Goal: Task Accomplishment & Management: Complete application form

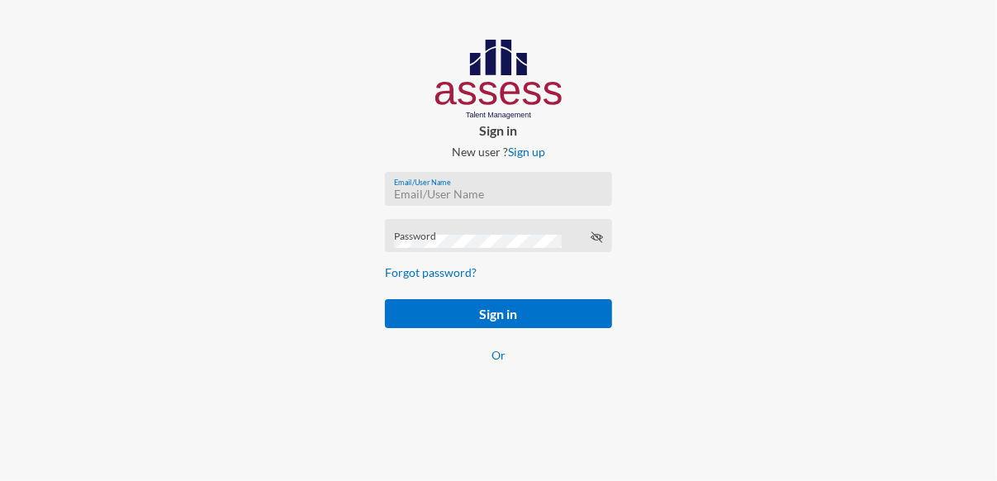
click at [475, 191] on input "Email/User Name" at bounding box center [498, 194] width 209 height 13
paste input "mhspl21469"
type input "mhspl21469"
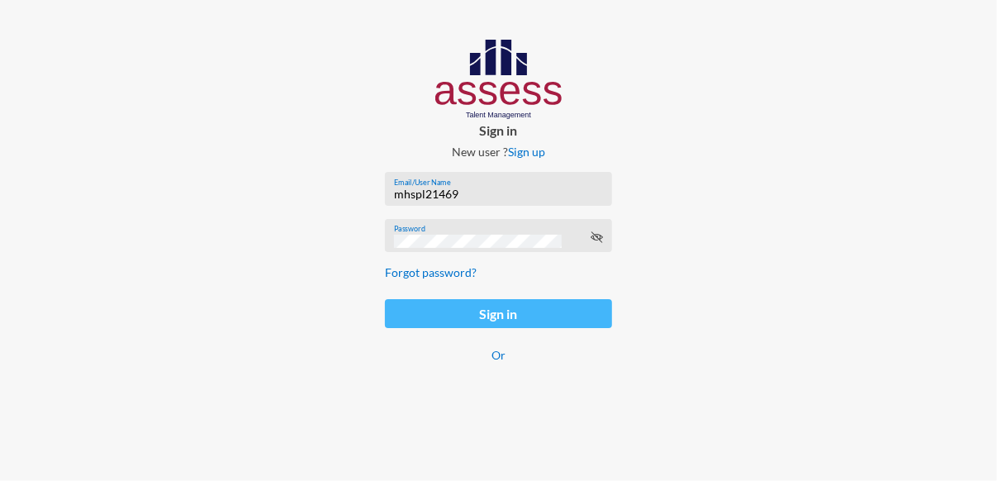
click at [513, 312] on button "Sign in" at bounding box center [498, 313] width 226 height 29
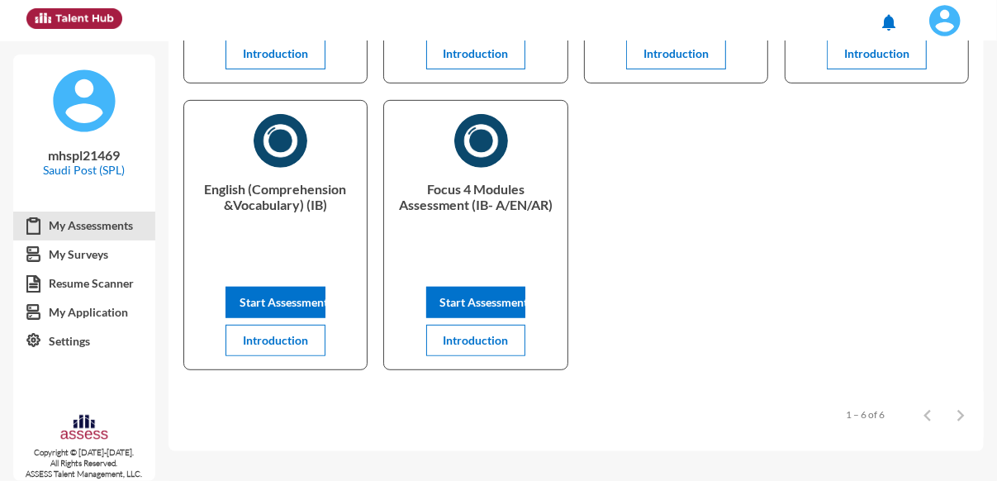
scroll to position [316, 0]
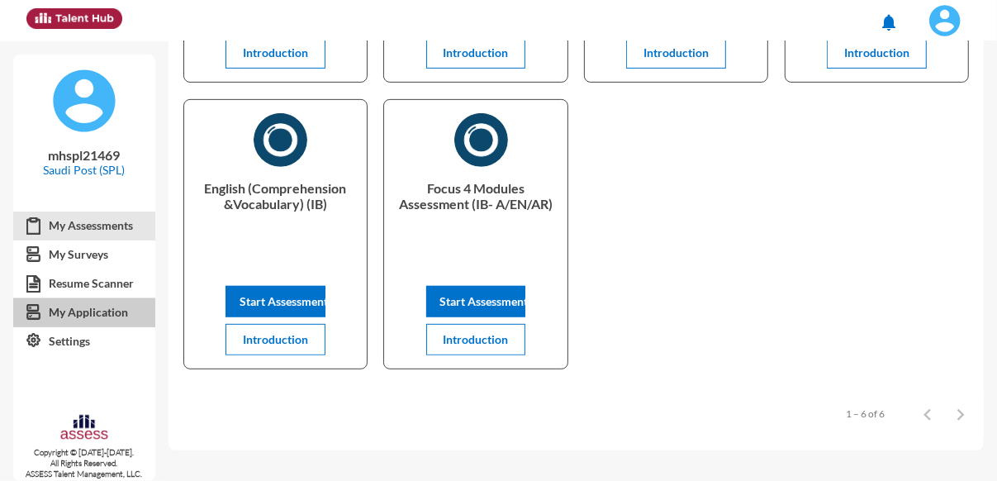
click at [97, 313] on link "My Application" at bounding box center [84, 312] width 142 height 30
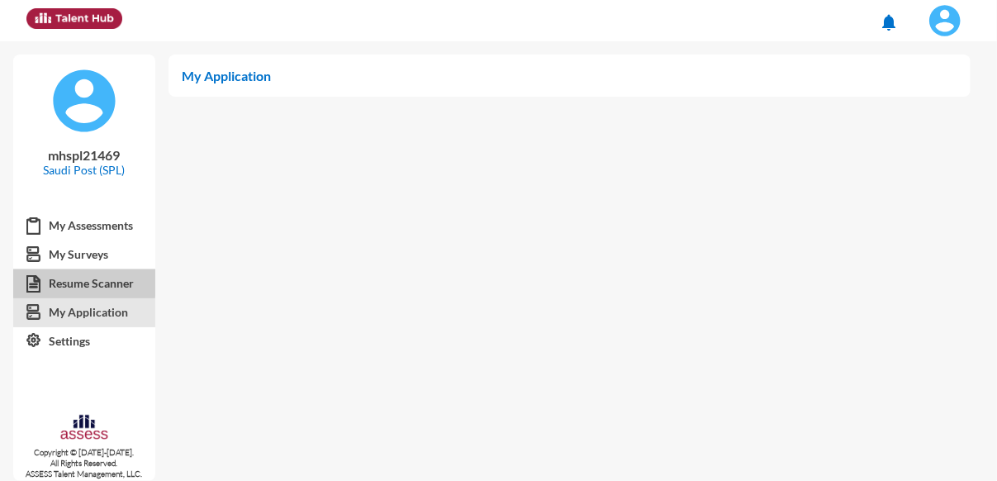
click at [70, 280] on link "Resume Scanner" at bounding box center [84, 284] width 142 height 30
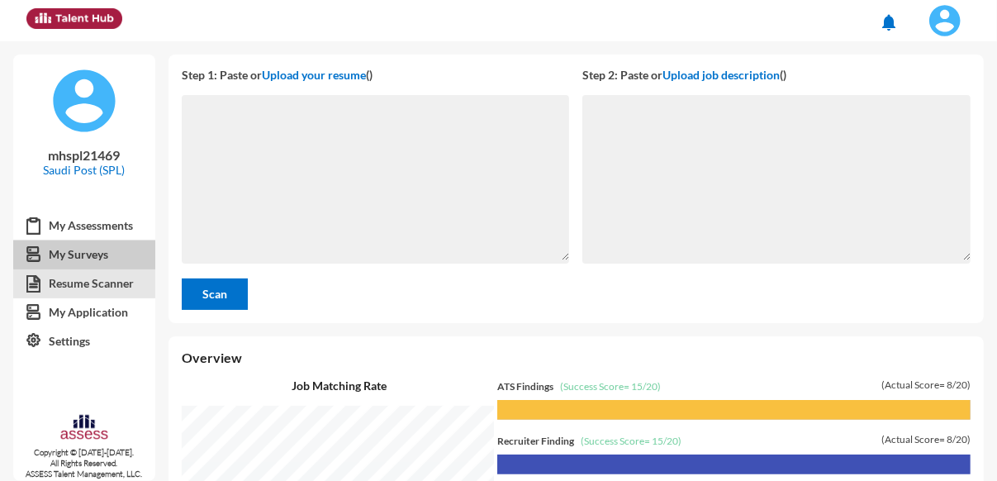
click at [89, 253] on link "My Surveys" at bounding box center [84, 255] width 142 height 30
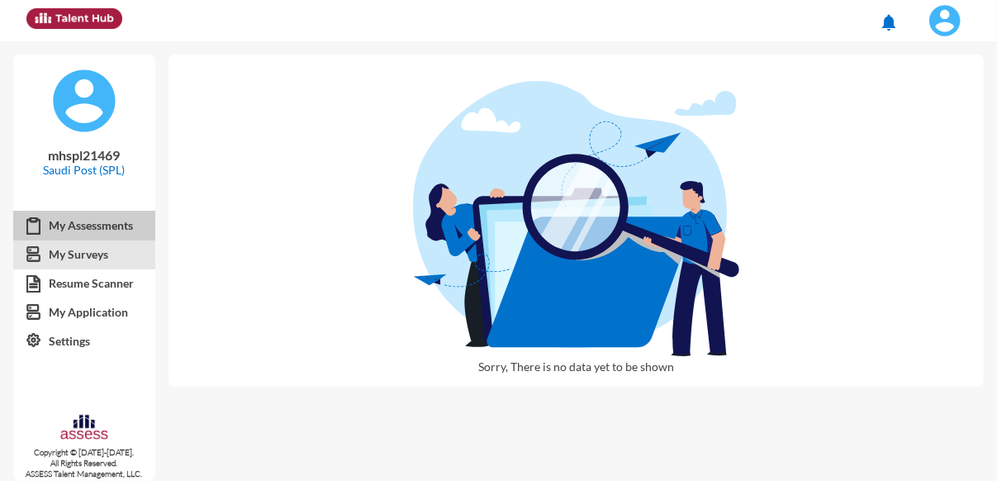
click at [103, 225] on link "My Assessments" at bounding box center [84, 226] width 142 height 30
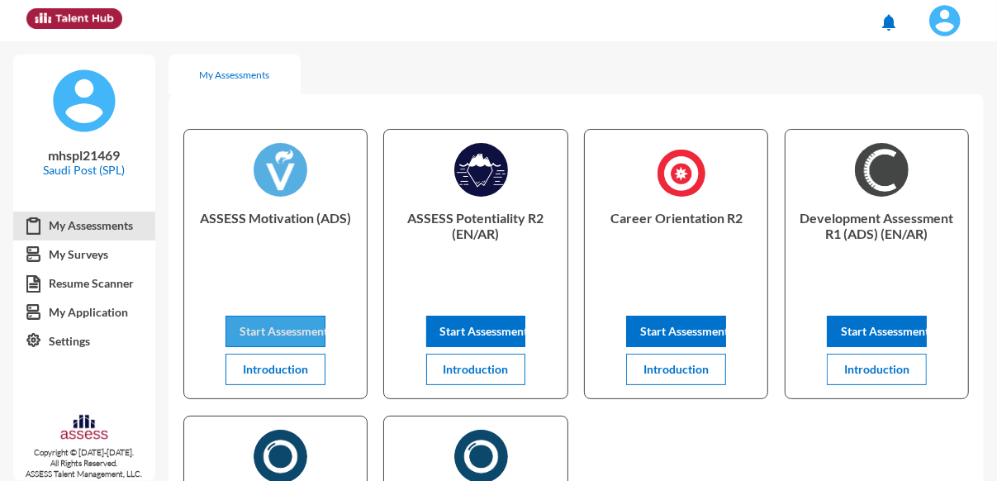
click at [286, 318] on button "Start Assessment" at bounding box center [276, 331] width 100 height 31
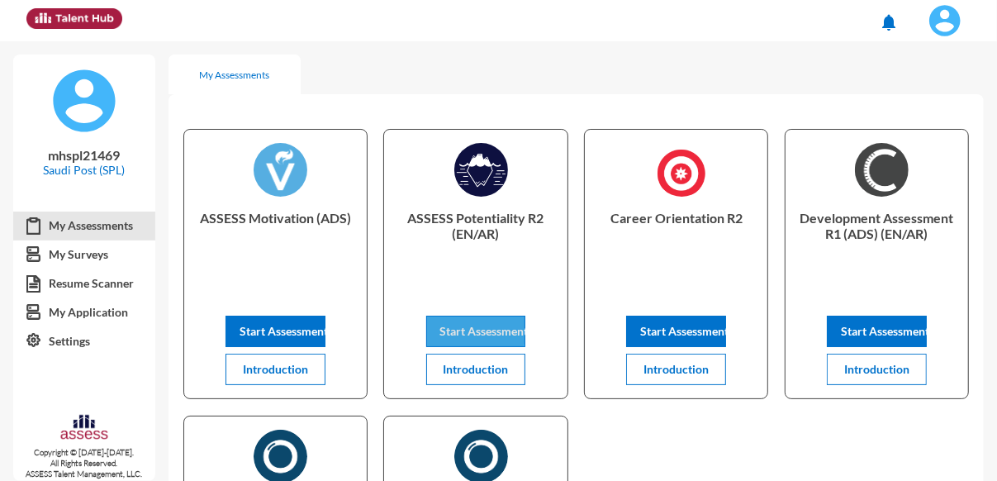
click at [470, 326] on span "Start Assessment" at bounding box center [484, 331] width 88 height 14
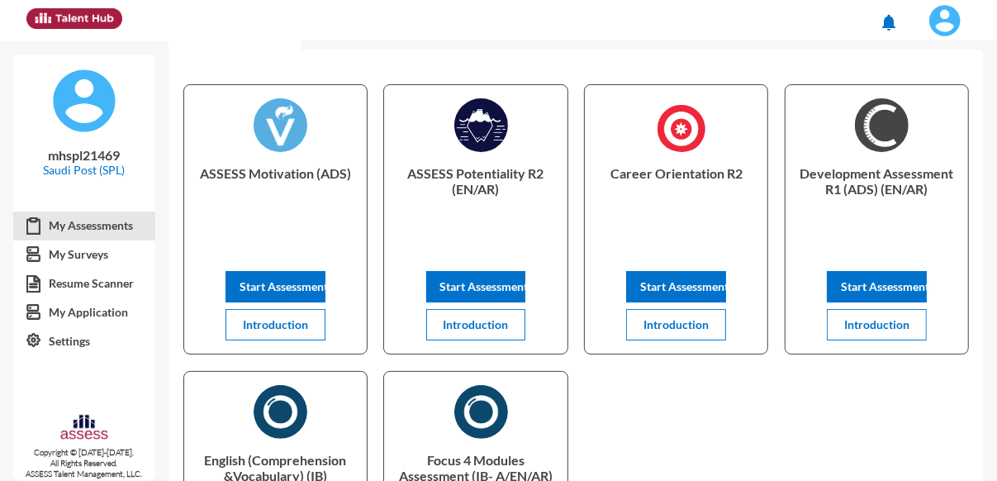
scroll to position [44, 0]
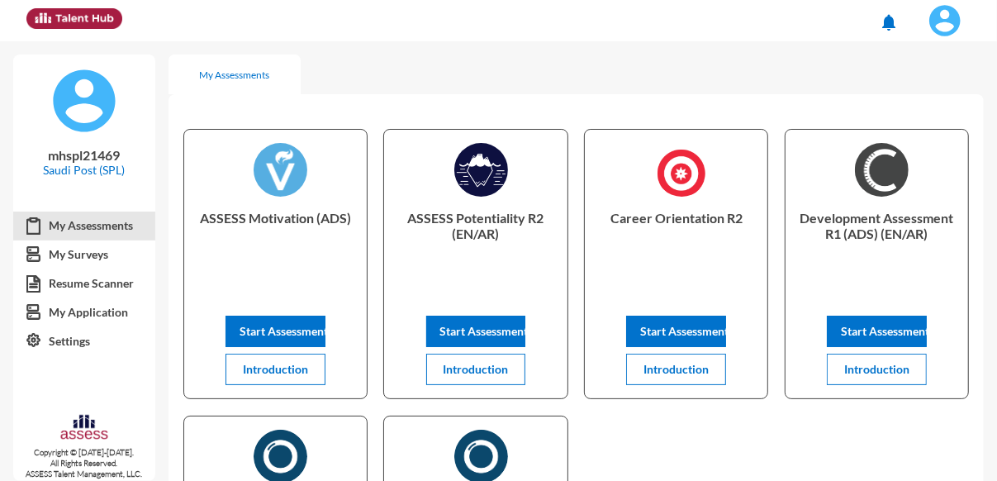
scroll to position [44, 0]
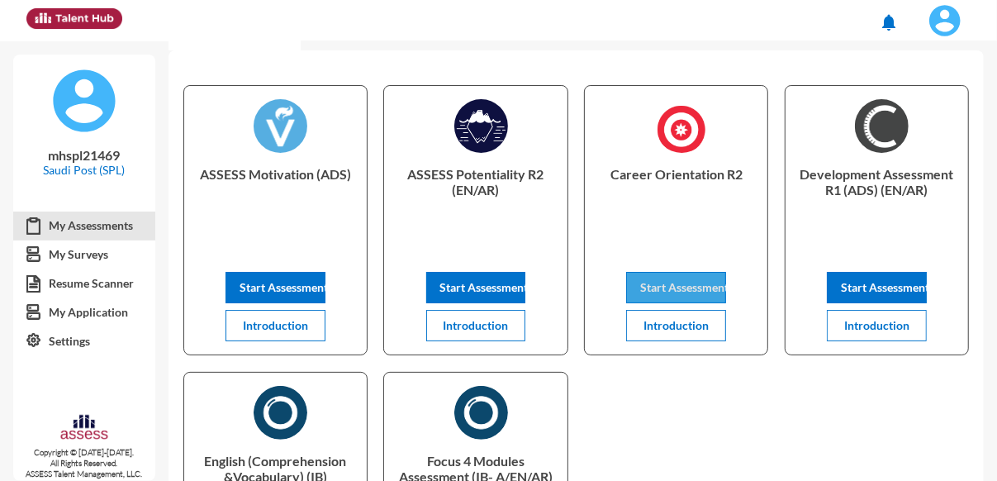
click at [673, 283] on span "Start Assessment" at bounding box center [684, 287] width 88 height 14
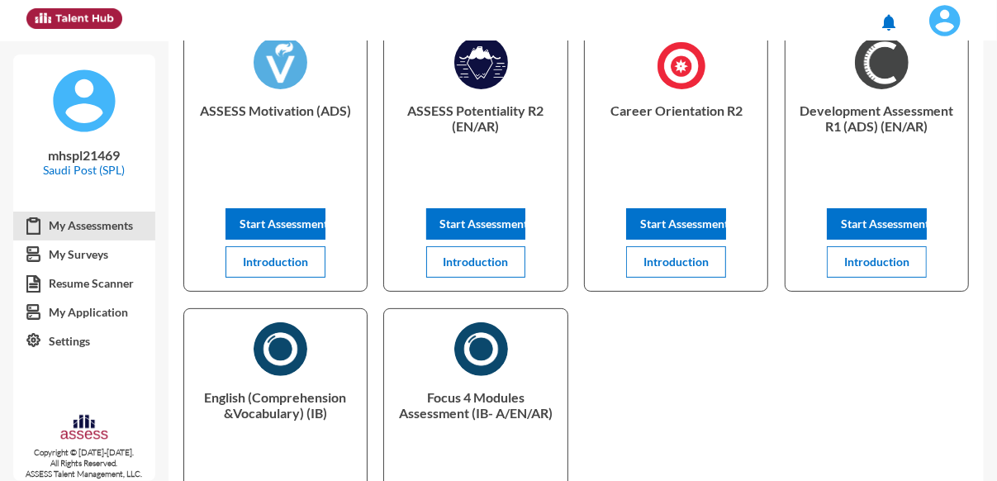
scroll to position [108, 0]
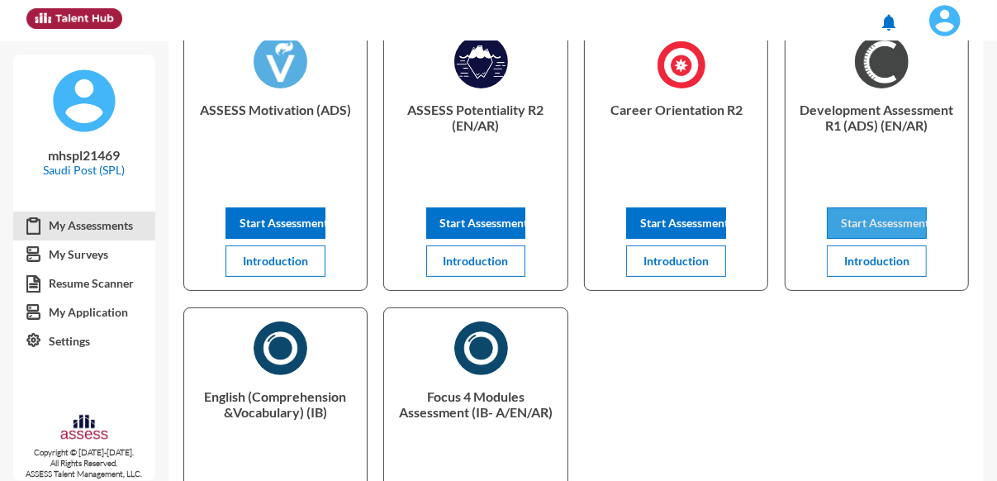
click at [895, 217] on span "Start Assessment" at bounding box center [885, 223] width 88 height 14
